Goal: Transaction & Acquisition: Download file/media

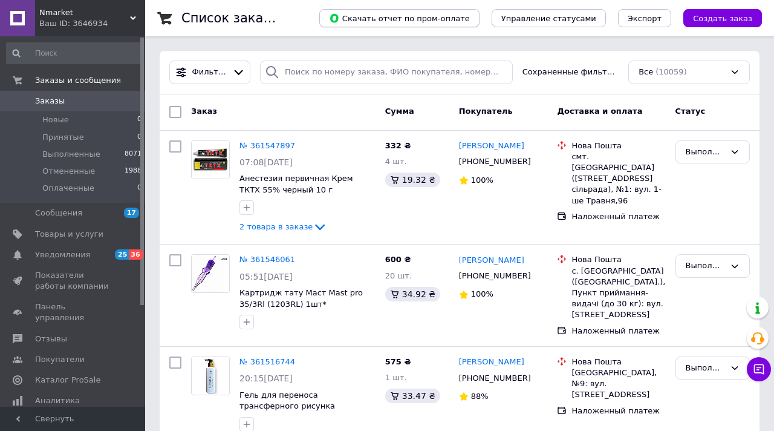
click at [381, 18] on span "Скачать отчет по пром-оплате" at bounding box center [399, 18] width 141 height 11
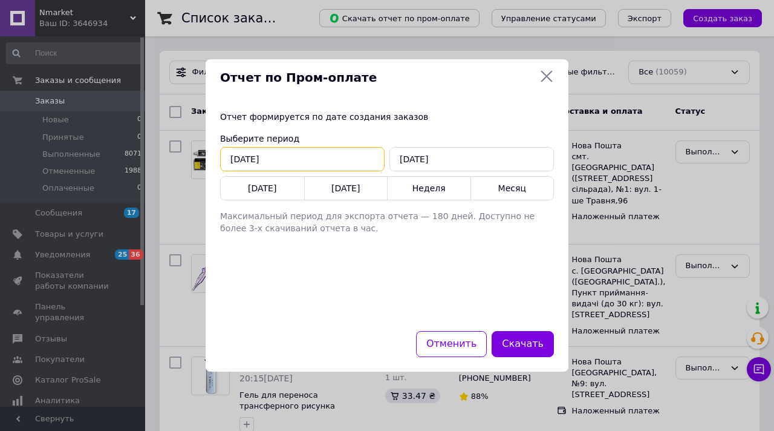
click at [267, 157] on input "[DATE]" at bounding box center [302, 159] width 165 height 24
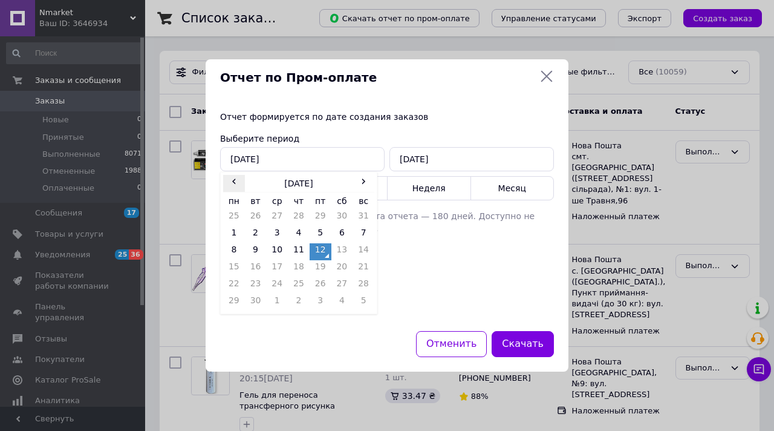
click at [232, 180] on span "‹" at bounding box center [234, 181] width 22 height 12
click at [318, 214] on td "1" at bounding box center [321, 217] width 22 height 17
type input "[DATE]"
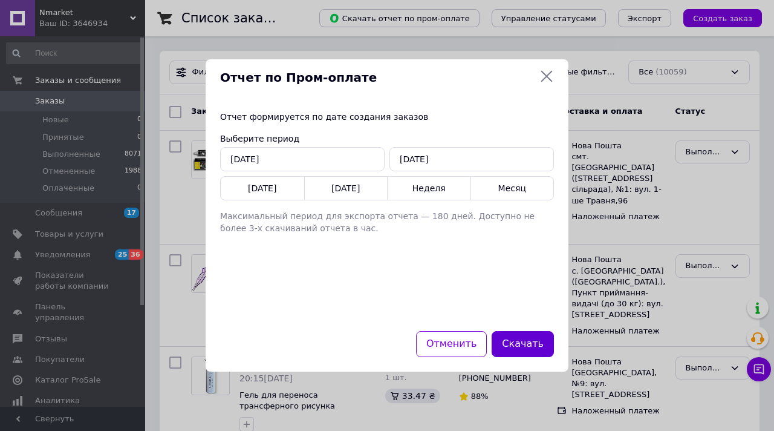
click at [523, 342] on button "Скачать" at bounding box center [523, 344] width 62 height 26
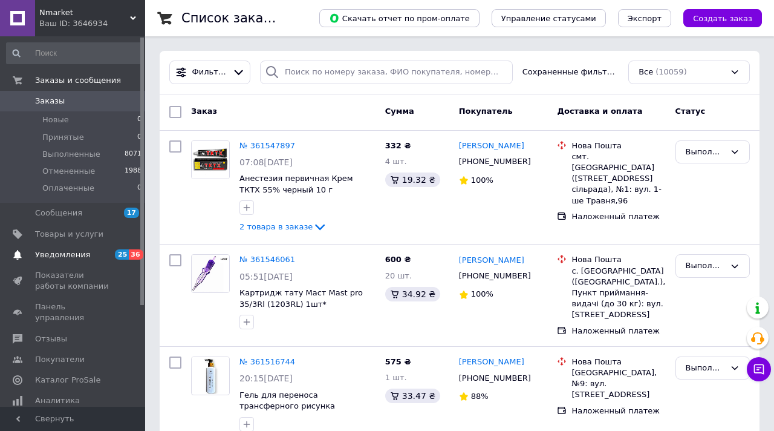
click at [65, 253] on span "Уведомления" at bounding box center [62, 254] width 55 height 11
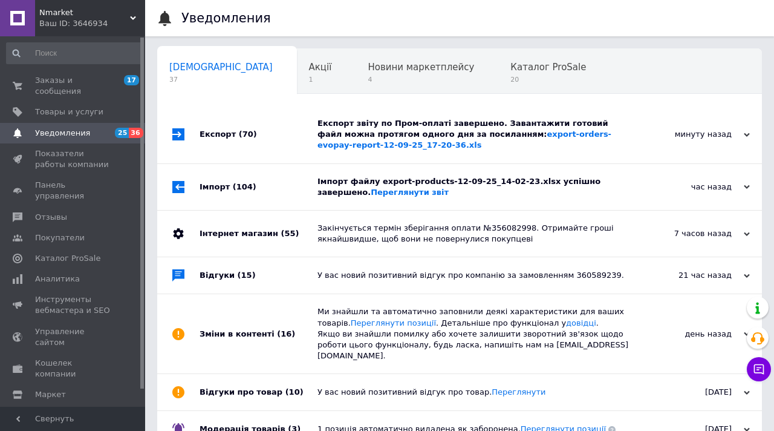
scroll to position [0, 6]
click at [511, 136] on link "export-orders-evopay-report-12-09-25_17-20-36.xls" at bounding box center [465, 139] width 294 height 20
